Goal: Obtain resource: Download file/media

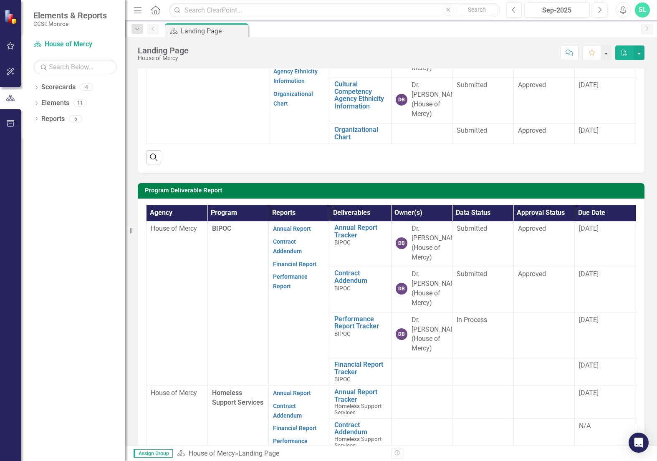
scroll to position [125, 0]
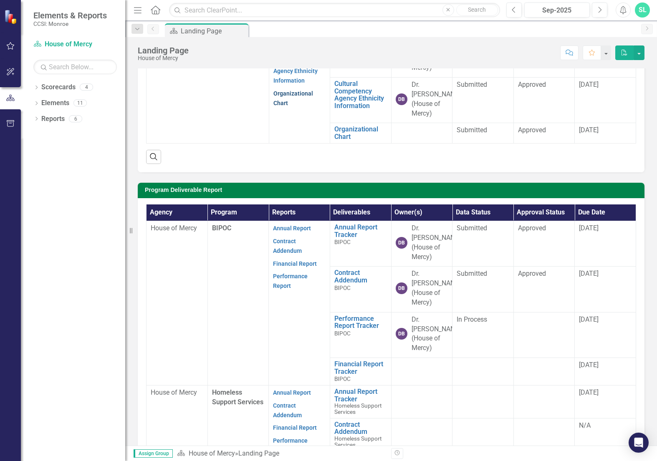
click at [281, 91] on link "Organizational Chart" at bounding box center [293, 98] width 40 height 16
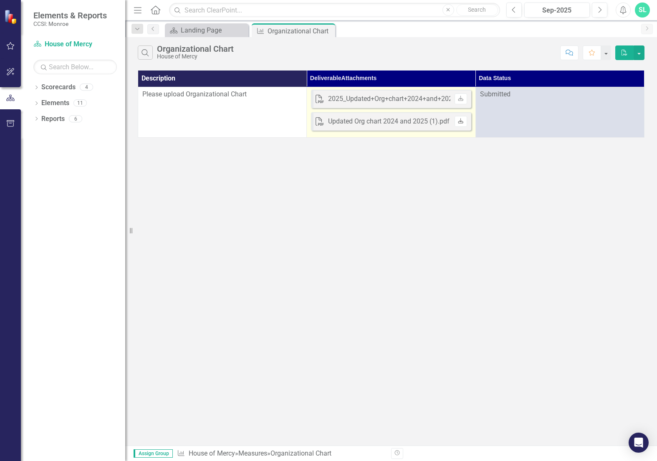
click at [460, 119] on icon "Download" at bounding box center [460, 121] width 6 height 5
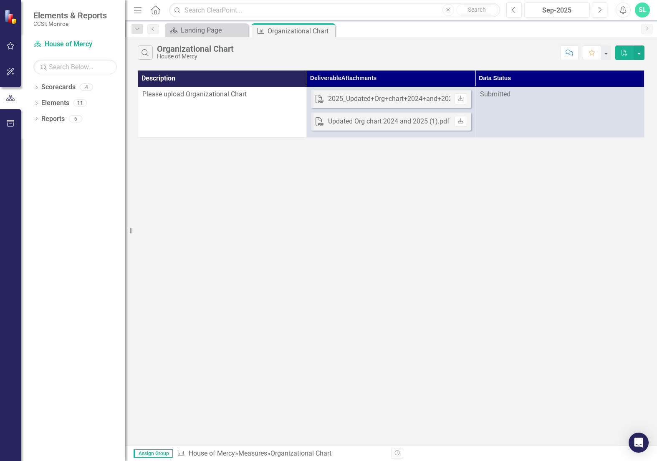
click at [138, 8] on icon "Menu" at bounding box center [137, 9] width 11 height 9
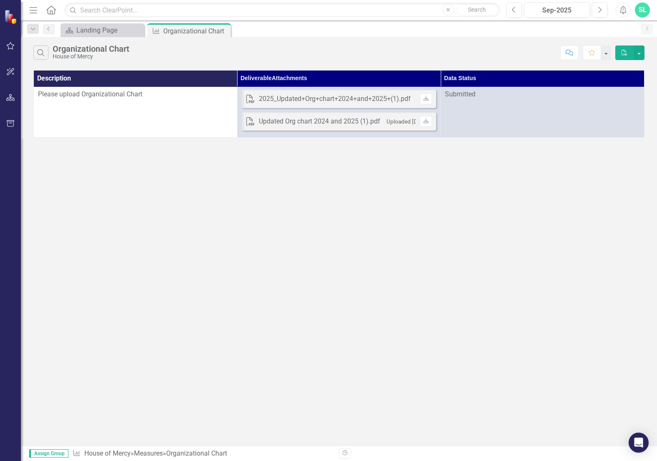
click at [49, 7] on icon "Home" at bounding box center [50, 9] width 11 height 9
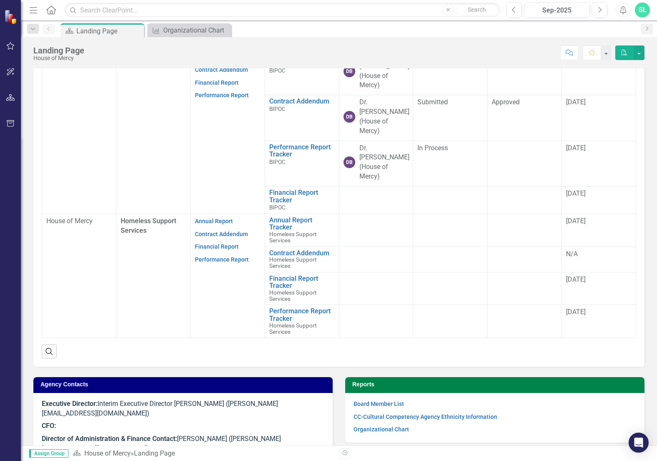
scroll to position [209, 0]
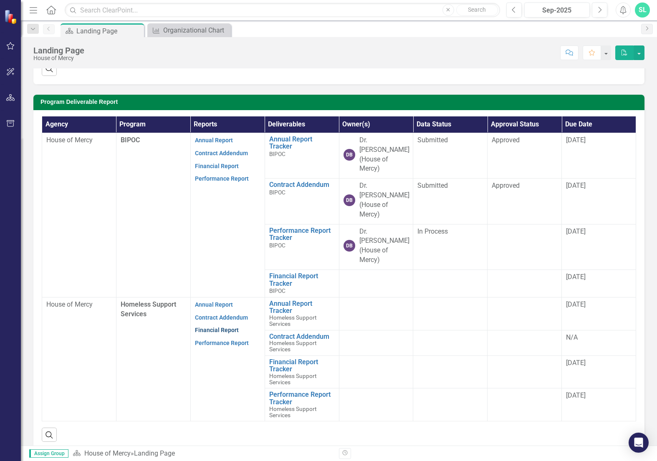
click at [204, 327] on link "Financial Report" at bounding box center [217, 330] width 44 height 7
